Goal: Information Seeking & Learning: Learn about a topic

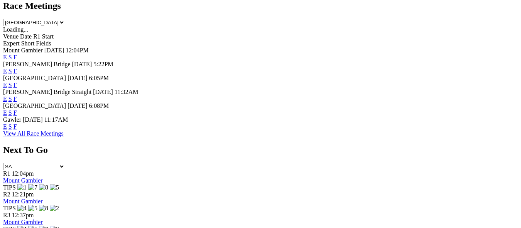
scroll to position [385, 0]
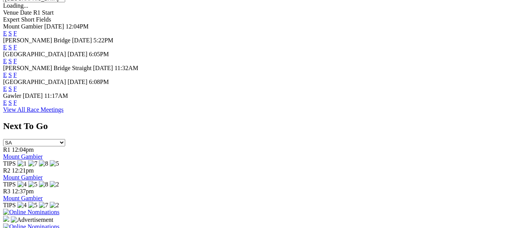
click at [17, 99] on link "F" at bounding box center [14, 102] width 3 height 7
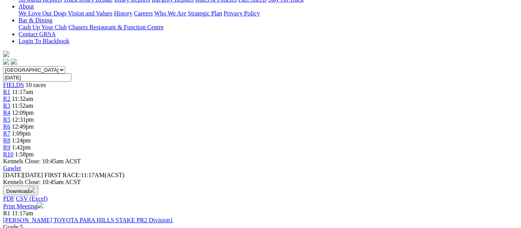
scroll to position [303, 0]
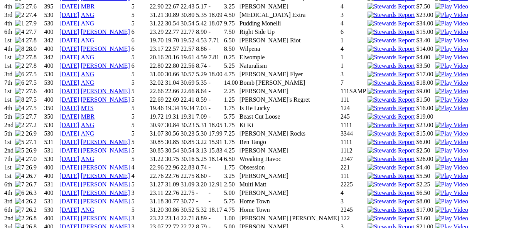
scroll to position [925, 0]
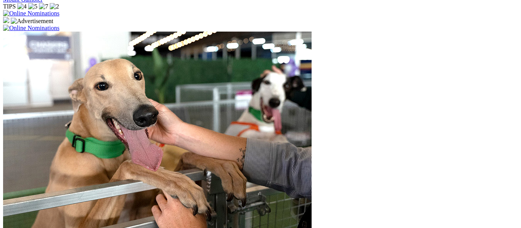
scroll to position [733, 0]
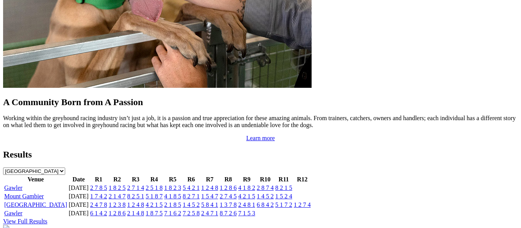
click at [274, 185] on link "2 8 7 4" at bounding box center [265, 188] width 17 height 7
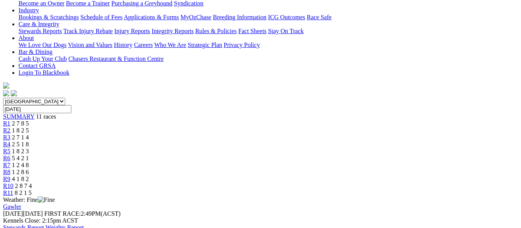
scroll to position [154, 0]
